Goal: Task Accomplishment & Management: Manage account settings

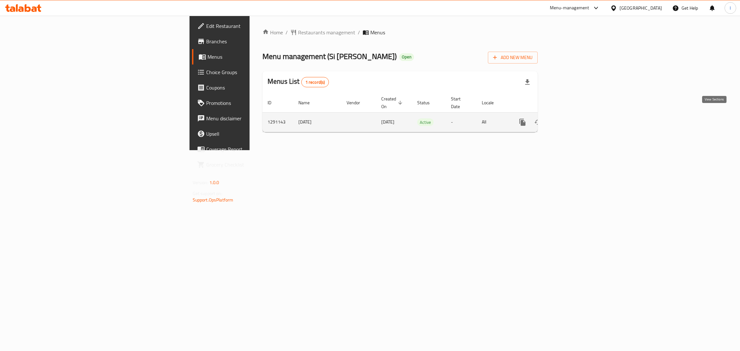
click at [577, 120] on link "enhanced table" at bounding box center [568, 122] width 15 height 15
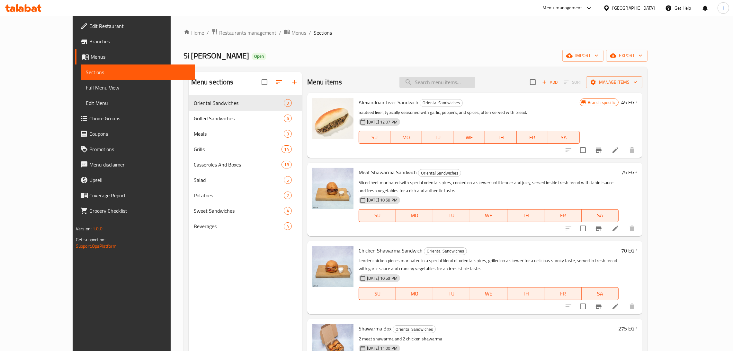
click at [443, 87] on input "search" at bounding box center [437, 82] width 76 height 11
type input "b"
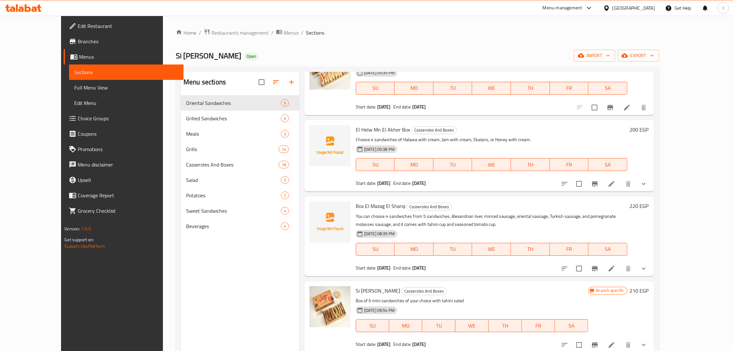
scroll to position [430, 0]
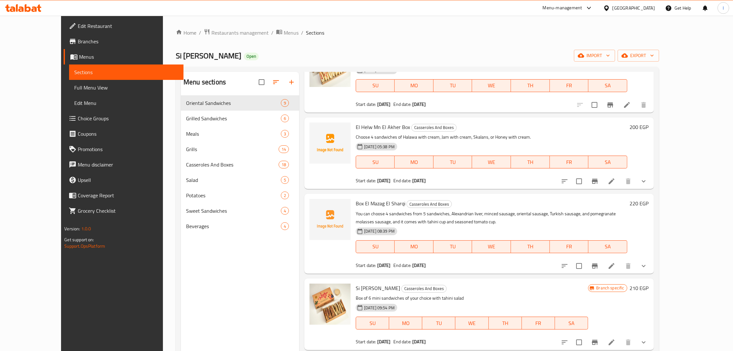
type input "box"
click at [315, 128] on icon "upload picture" at bounding box center [319, 132] width 8 height 8
click at [317, 207] on circle "upload picture" at bounding box center [318, 208] width 2 height 2
click at [315, 129] on icon "upload picture" at bounding box center [318, 132] width 6 height 6
click at [339, 129] on icon "delete image" at bounding box center [341, 132] width 4 height 6
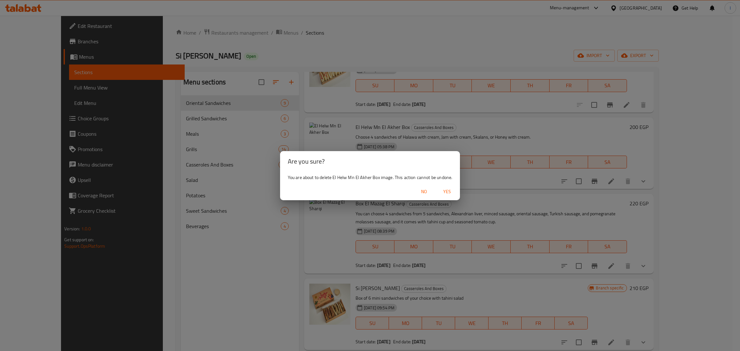
click at [452, 192] on span "Yes" at bounding box center [446, 192] width 15 height 8
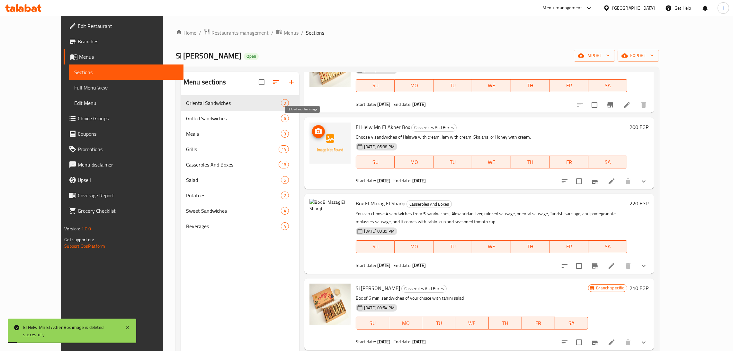
click at [315, 129] on icon "upload picture" at bounding box center [318, 132] width 6 height 6
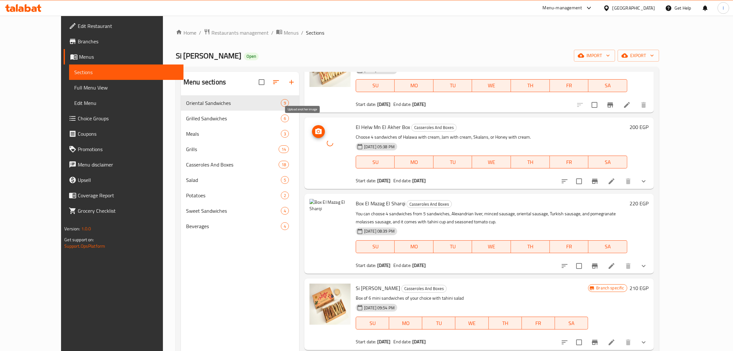
click at [315, 129] on icon "upload picture" at bounding box center [318, 132] width 6 height 6
click at [315, 204] on icon "upload picture" at bounding box center [319, 208] width 8 height 8
click at [339, 205] on icon "delete image" at bounding box center [341, 208] width 4 height 6
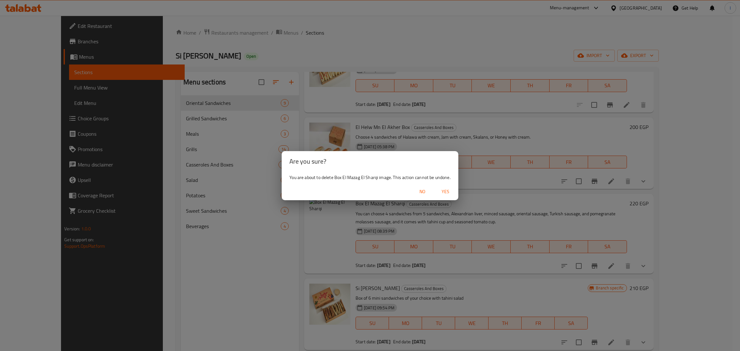
click at [442, 192] on span "Yes" at bounding box center [445, 192] width 15 height 8
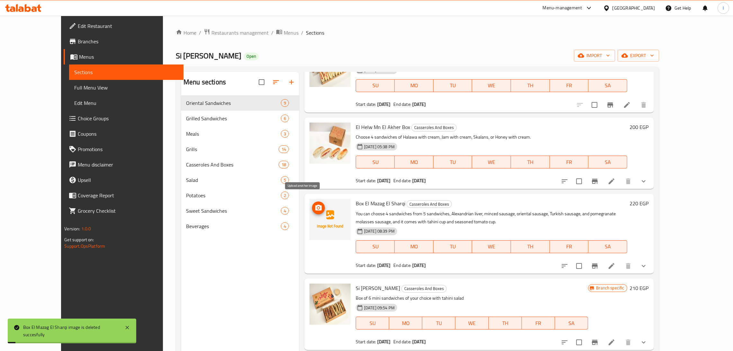
click at [315, 204] on icon "upload picture" at bounding box center [319, 208] width 8 height 8
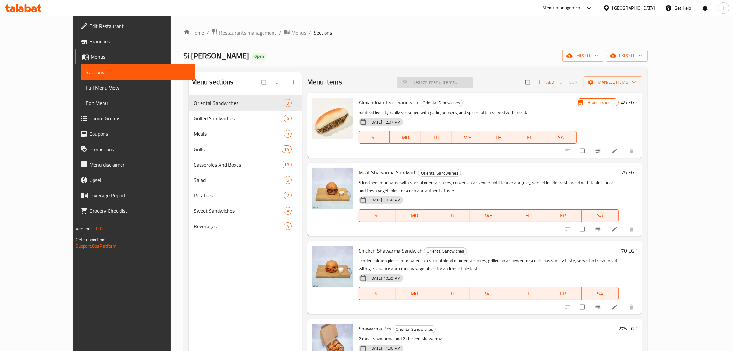
click at [458, 87] on input "search" at bounding box center [435, 82] width 76 height 11
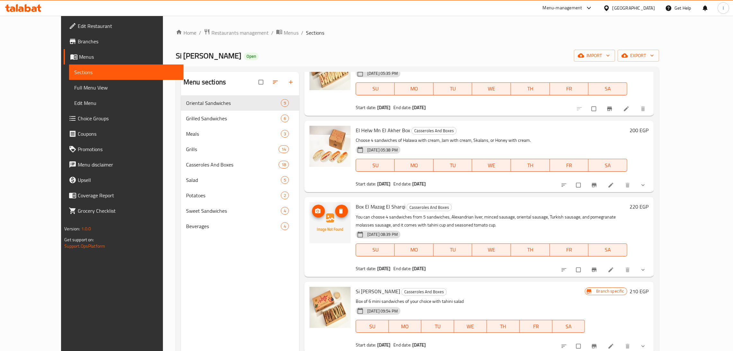
scroll to position [432, 0]
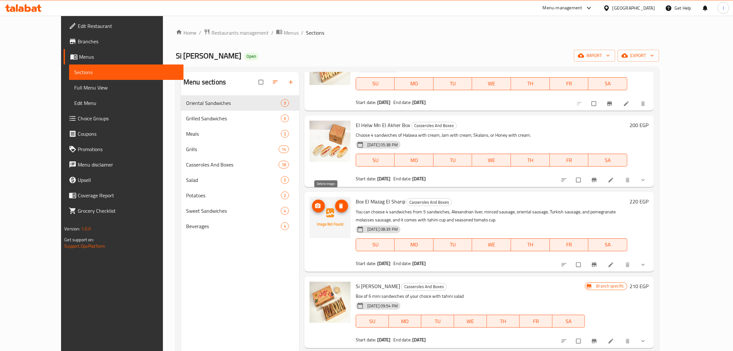
type input "box"
click at [339, 204] on icon "delete image" at bounding box center [341, 206] width 4 height 5
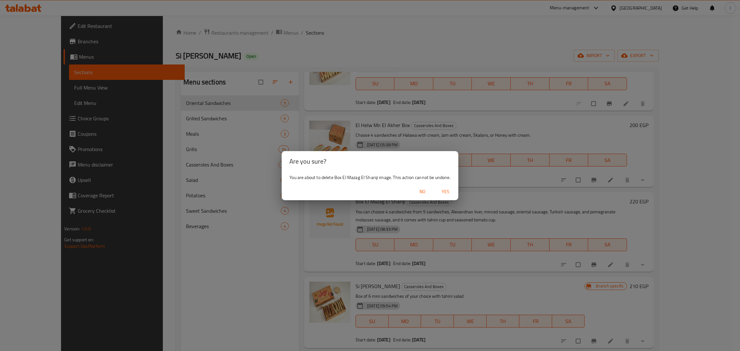
click at [446, 192] on span "Yes" at bounding box center [445, 192] width 15 height 8
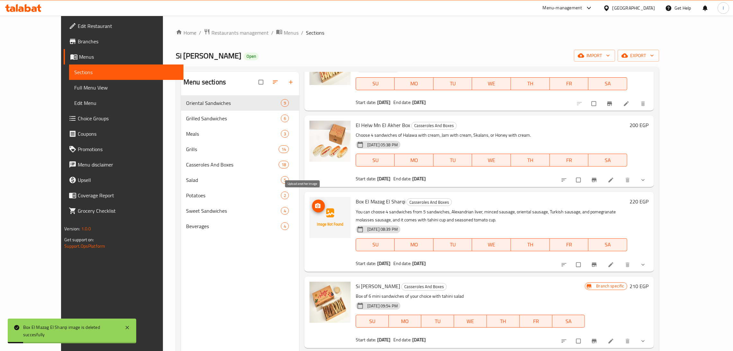
click at [312, 202] on button "upload picture" at bounding box center [318, 206] width 13 height 13
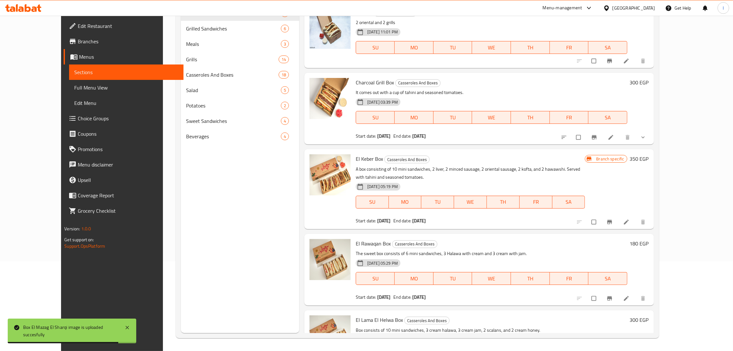
scroll to position [9, 0]
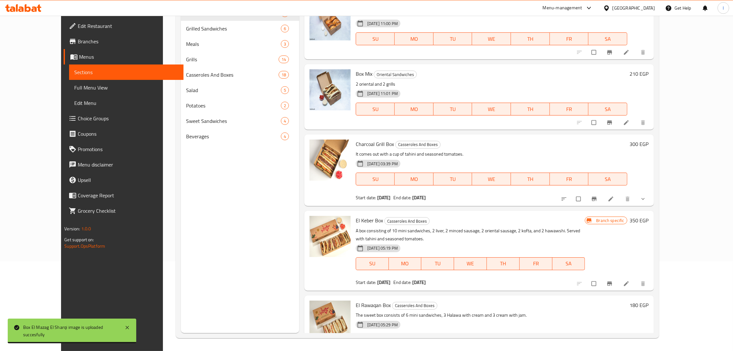
click at [38, 8] on icon at bounding box center [23, 8] width 36 height 8
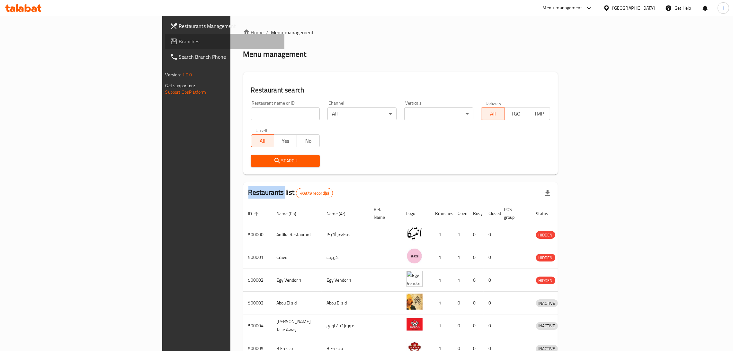
click at [165, 36] on link "Branches" at bounding box center [225, 41] width 120 height 15
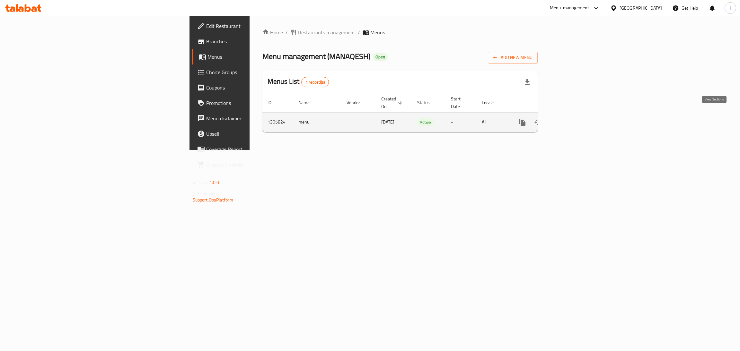
click at [573, 119] on icon "enhanced table" at bounding box center [569, 123] width 8 height 8
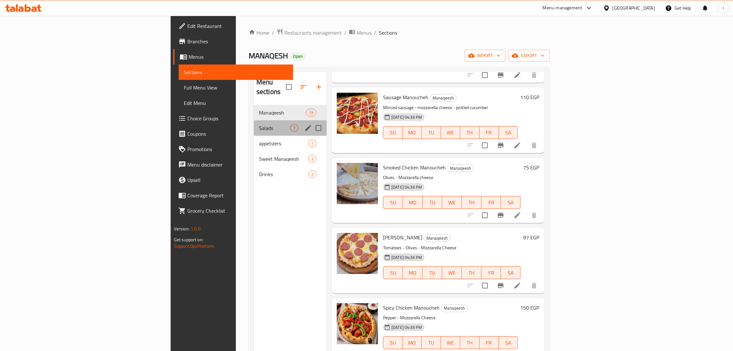
click at [254, 123] on div "Salads 7" at bounding box center [290, 127] width 73 height 15
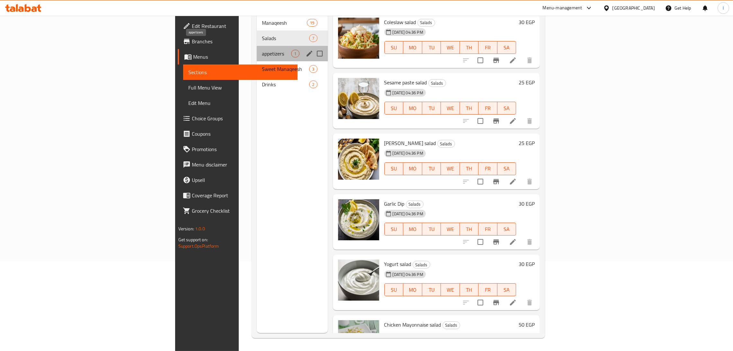
click at [262, 50] on span "appetizers" at bounding box center [276, 54] width 29 height 8
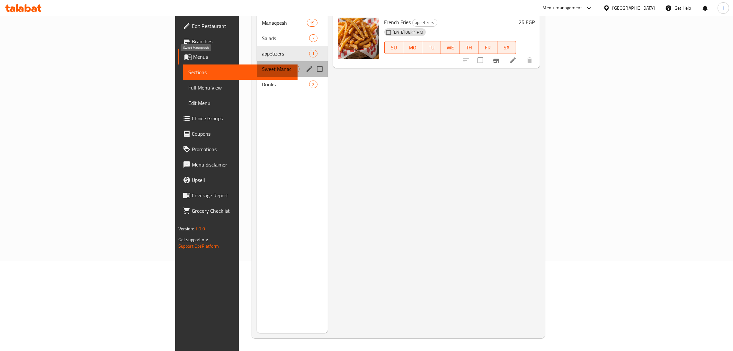
click at [262, 65] on span "Sweet Manaqeesh" at bounding box center [276, 69] width 29 height 8
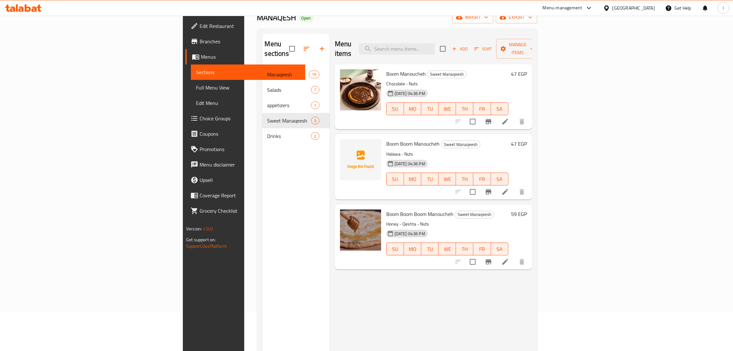
scroll to position [38, 0]
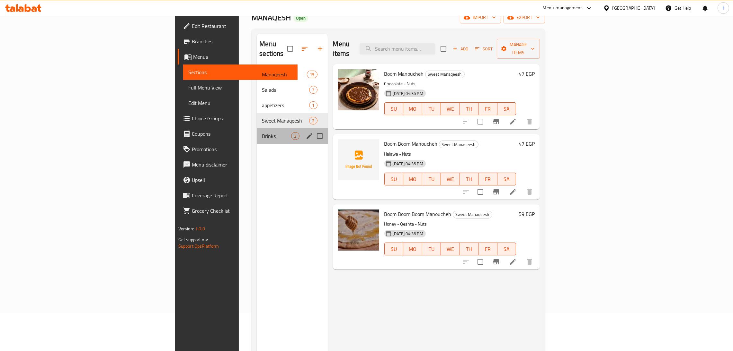
click at [257, 132] on div "Drinks 2" at bounding box center [292, 136] width 71 height 15
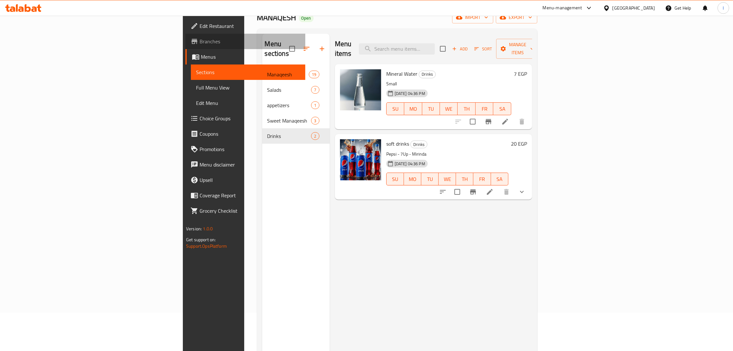
click at [200, 39] on span "Branches" at bounding box center [250, 42] width 101 height 8
